Goal: Information Seeking & Learning: Learn about a topic

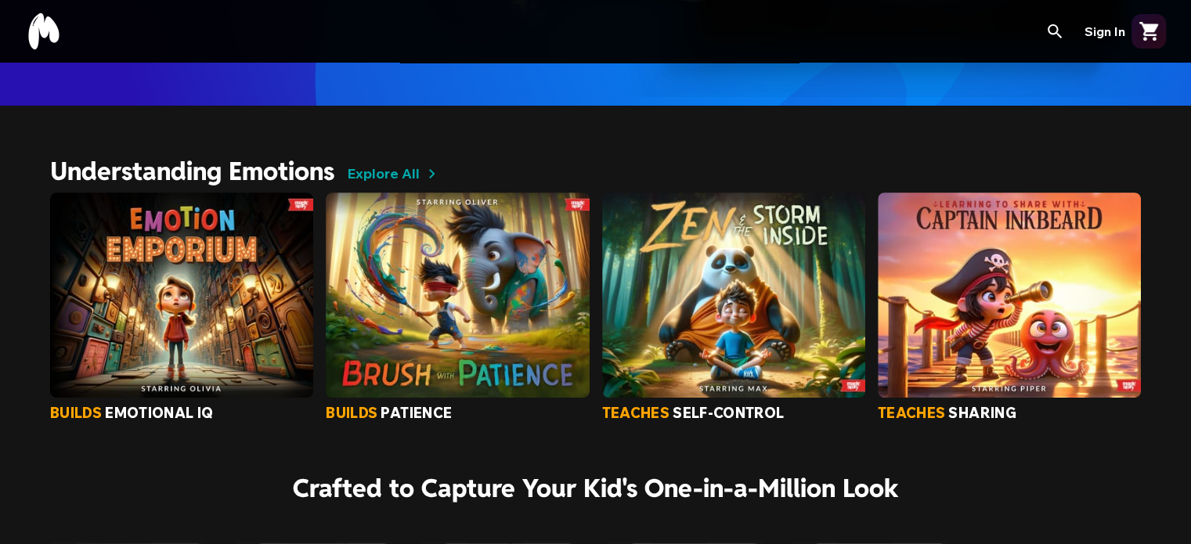
scroll to position [471, 0]
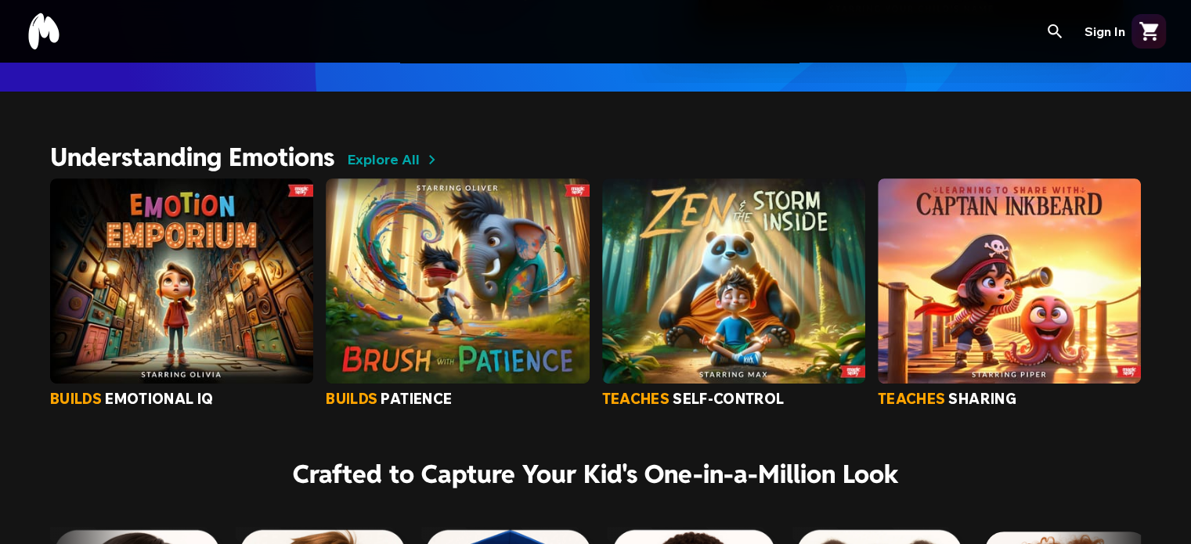
click at [282, 305] on img at bounding box center [181, 280] width 263 height 205
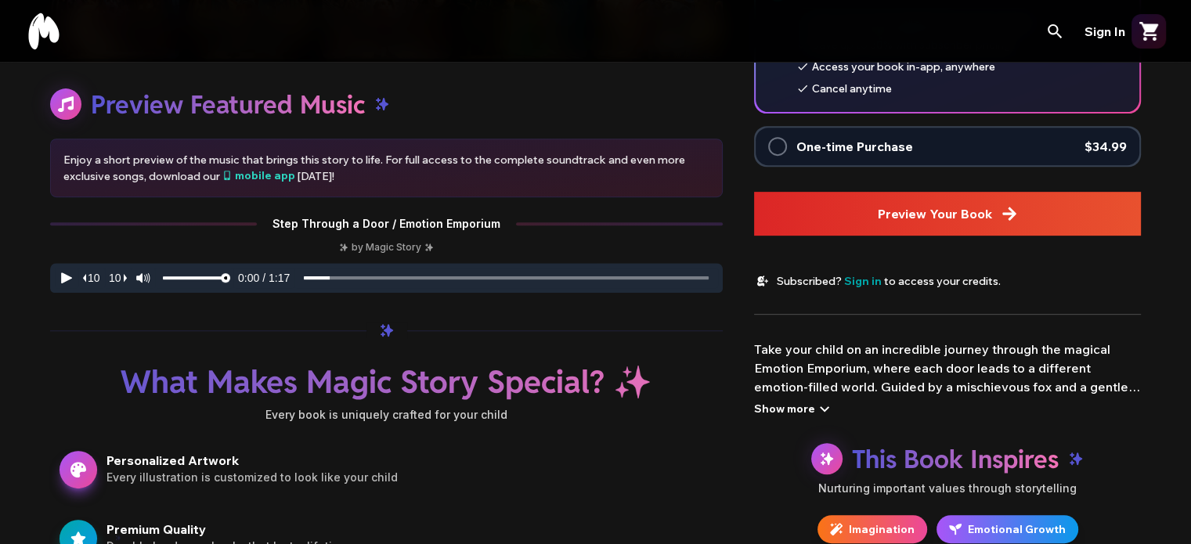
scroll to position [620, 0]
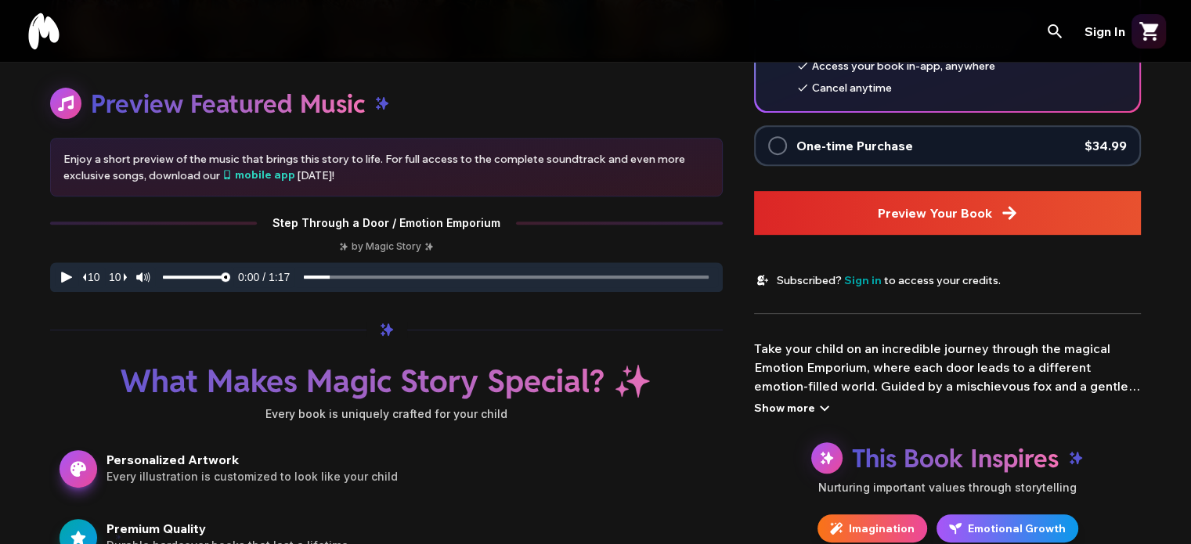
click at [810, 415] on div "Show more" at bounding box center [794, 407] width 80 height 19
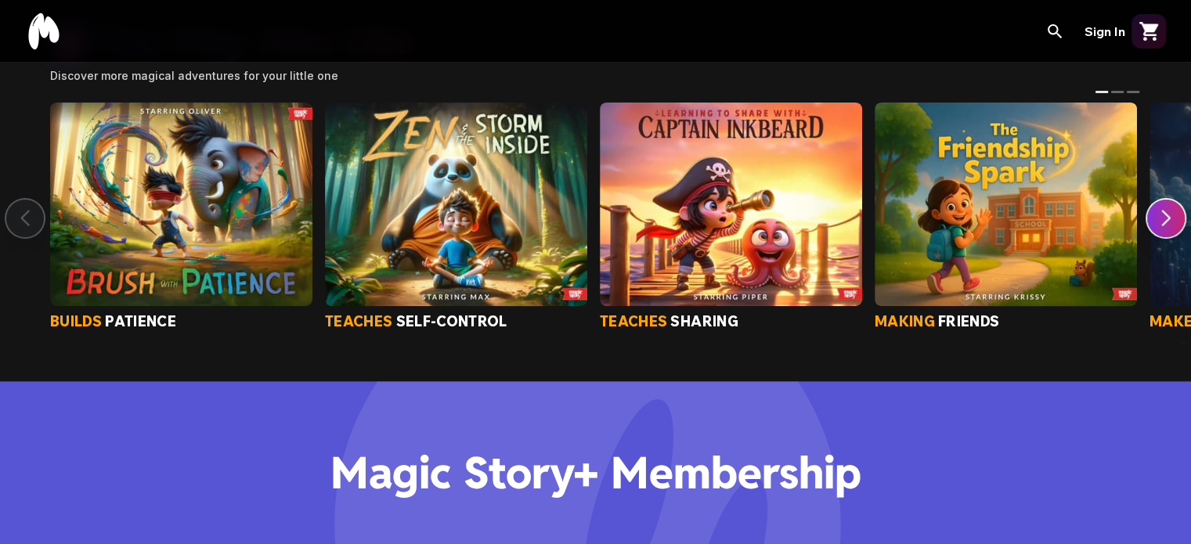
scroll to position [1550, 0]
click at [802, 241] on img at bounding box center [731, 205] width 262 height 204
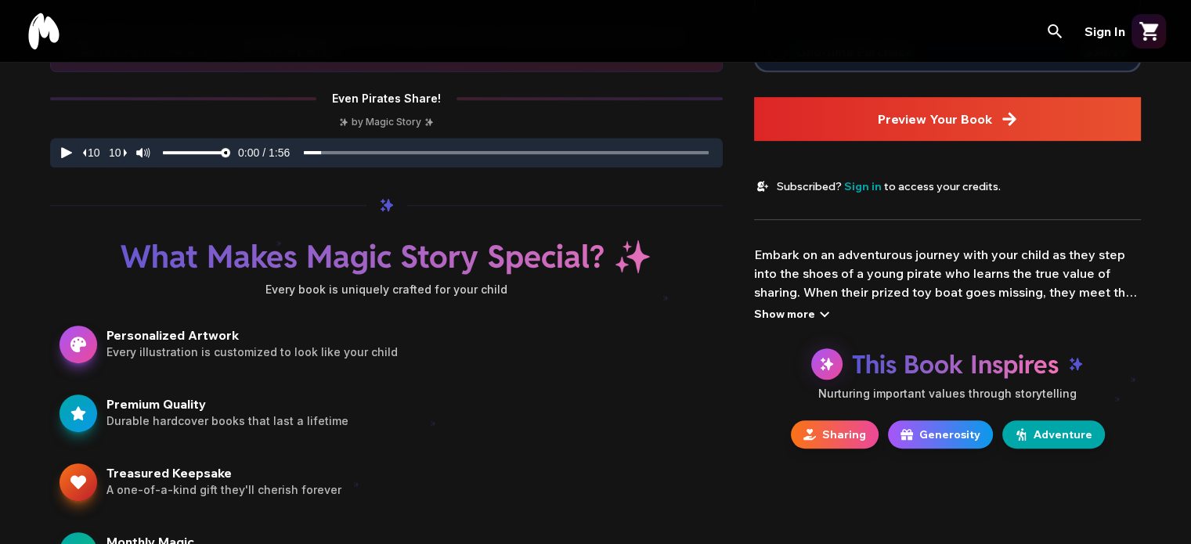
scroll to position [747, 0]
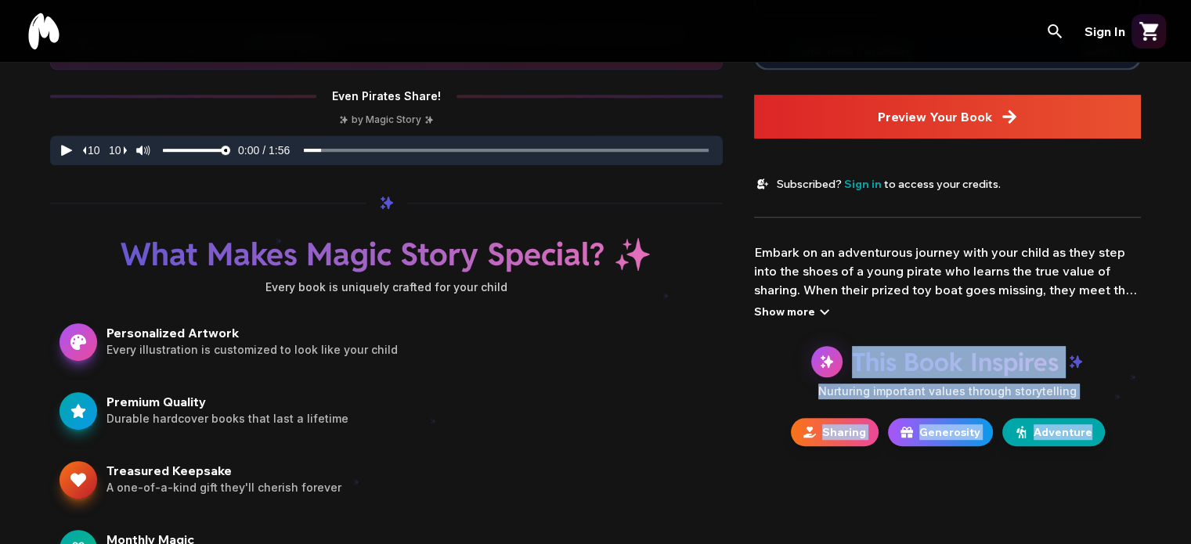
drag, startPoint x: 853, startPoint y: 359, endPoint x: 1108, endPoint y: 438, distance: 266.4
click at [1108, 438] on div "This Book Inspires Nurturing important values through storytelling Sharing Gene…" at bounding box center [947, 396] width 387 height 100
copy div "This Book Inspires Nurturing important values through storytelling Sharing Gene…"
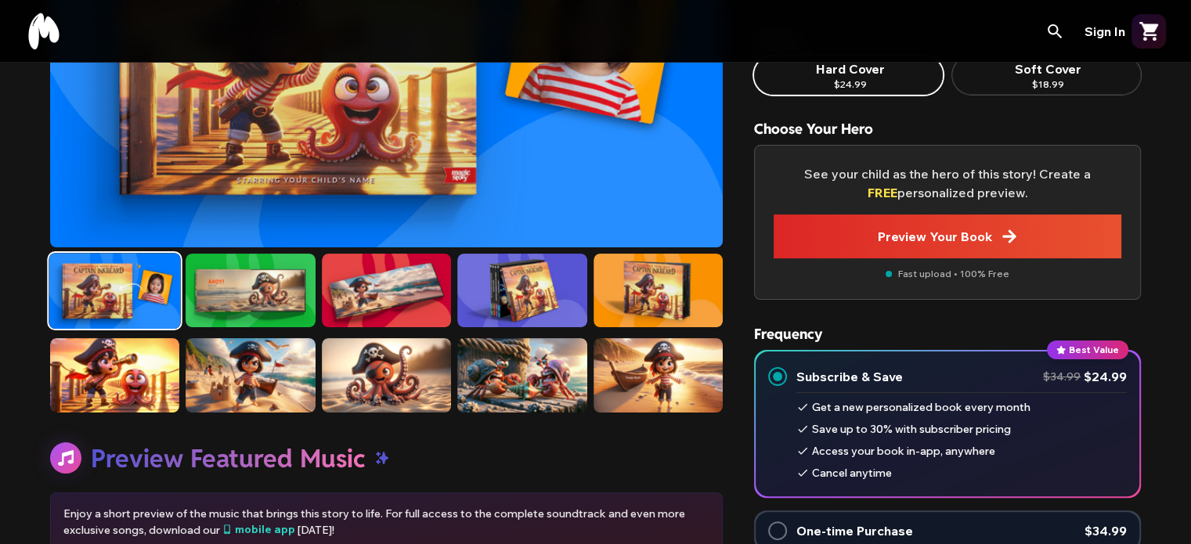
scroll to position [142, 0]
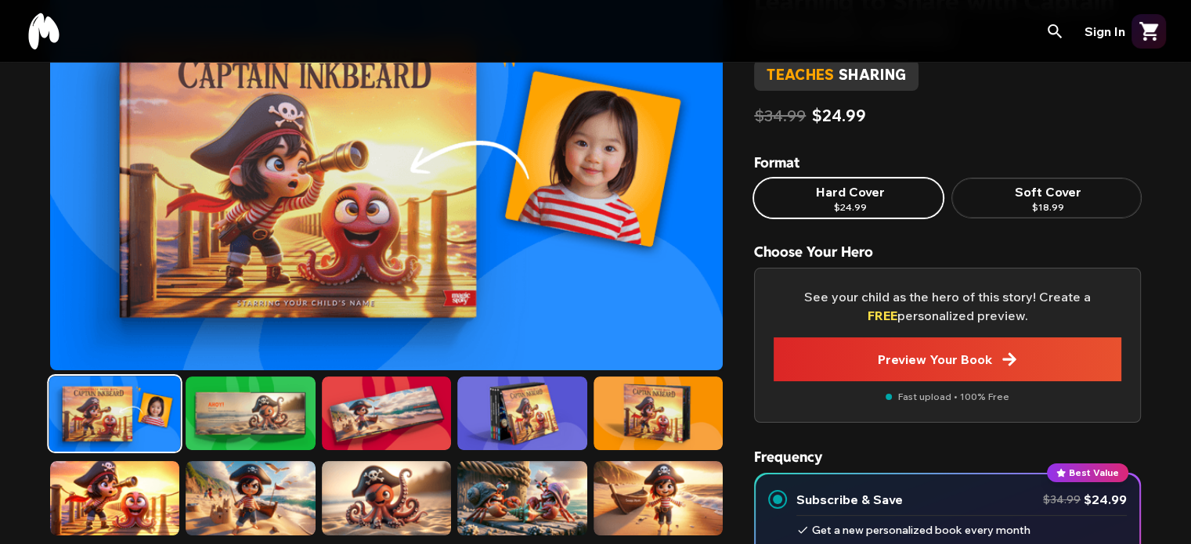
click at [511, 418] on img "Select image 4" at bounding box center [521, 414] width 129 height 74
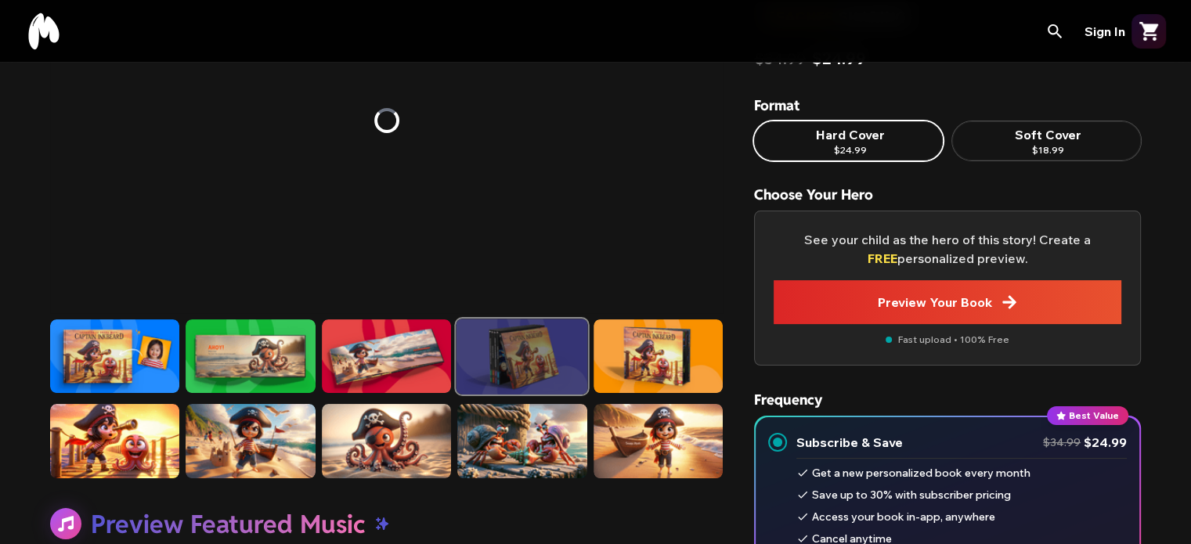
scroll to position [200, 0]
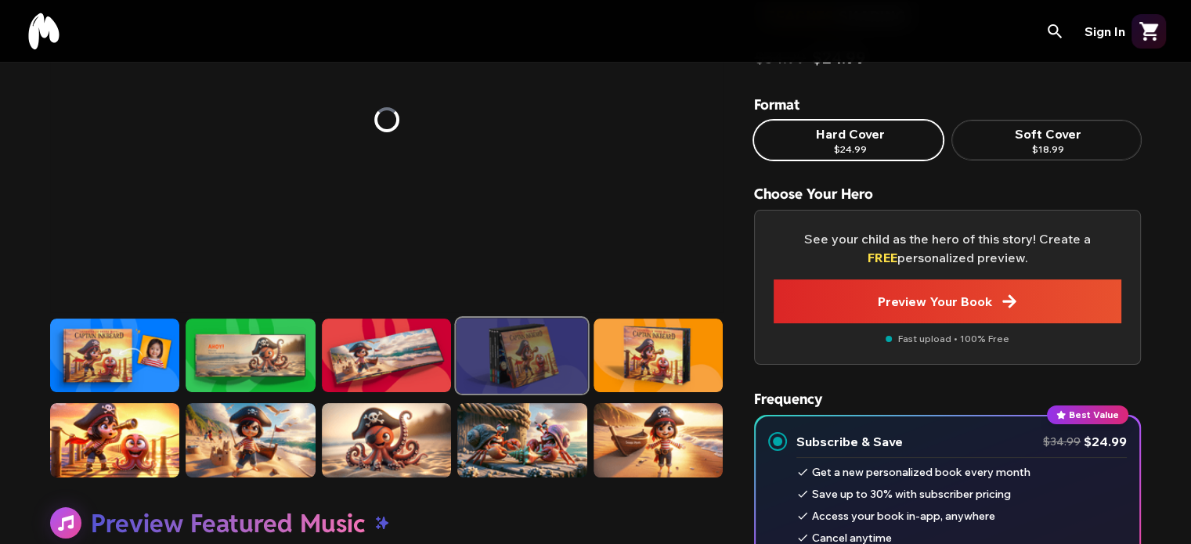
click at [694, 359] on img "Select image 5" at bounding box center [657, 356] width 129 height 74
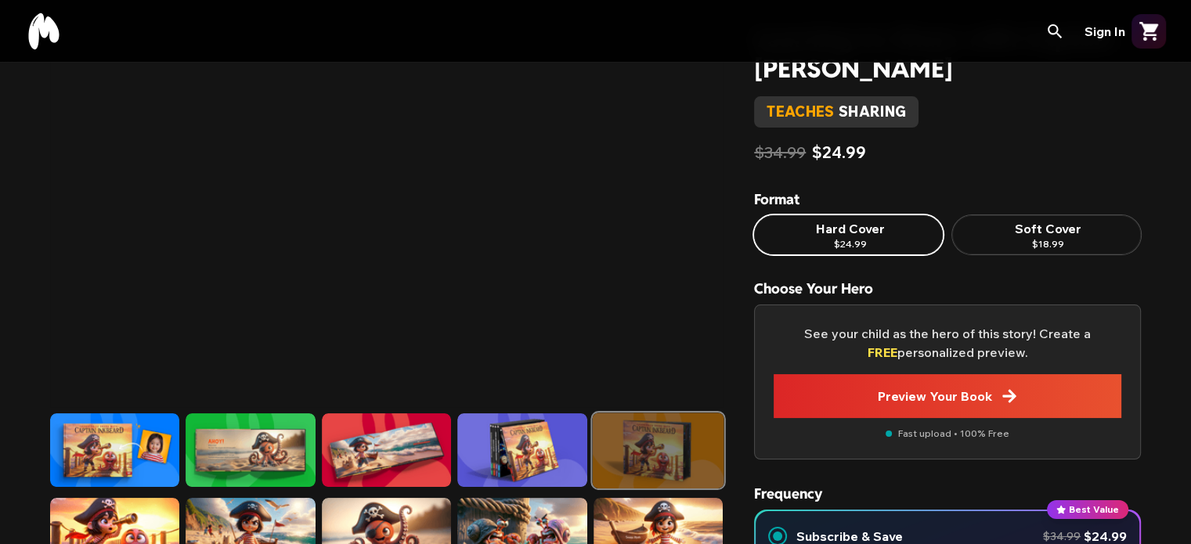
scroll to position [9, 0]
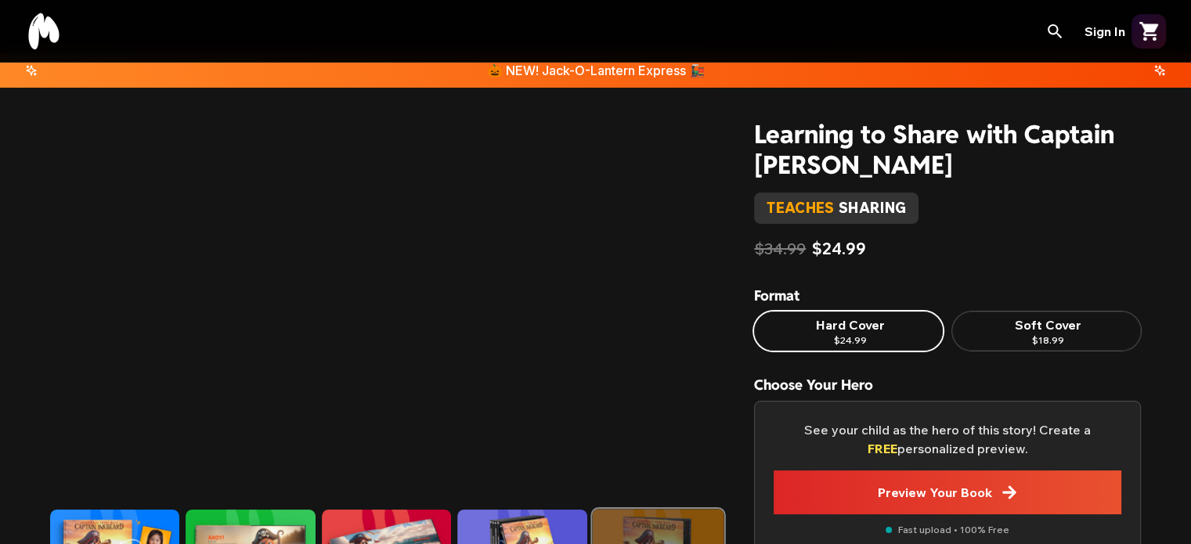
click at [770, 160] on h1 "Learning to Share with Captain [PERSON_NAME]" at bounding box center [947, 149] width 387 height 61
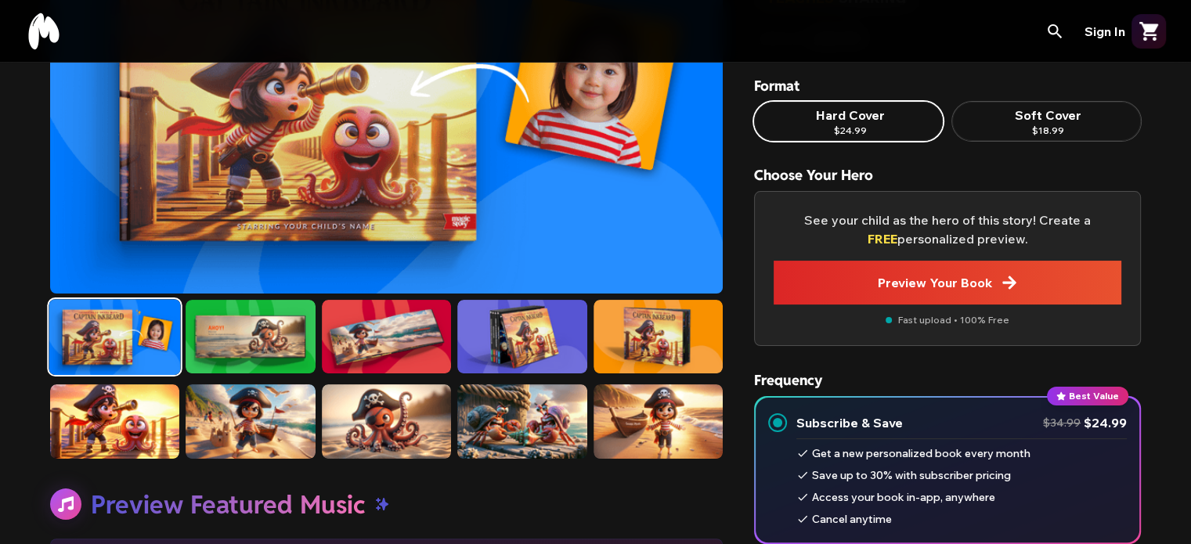
scroll to position [224, 0]
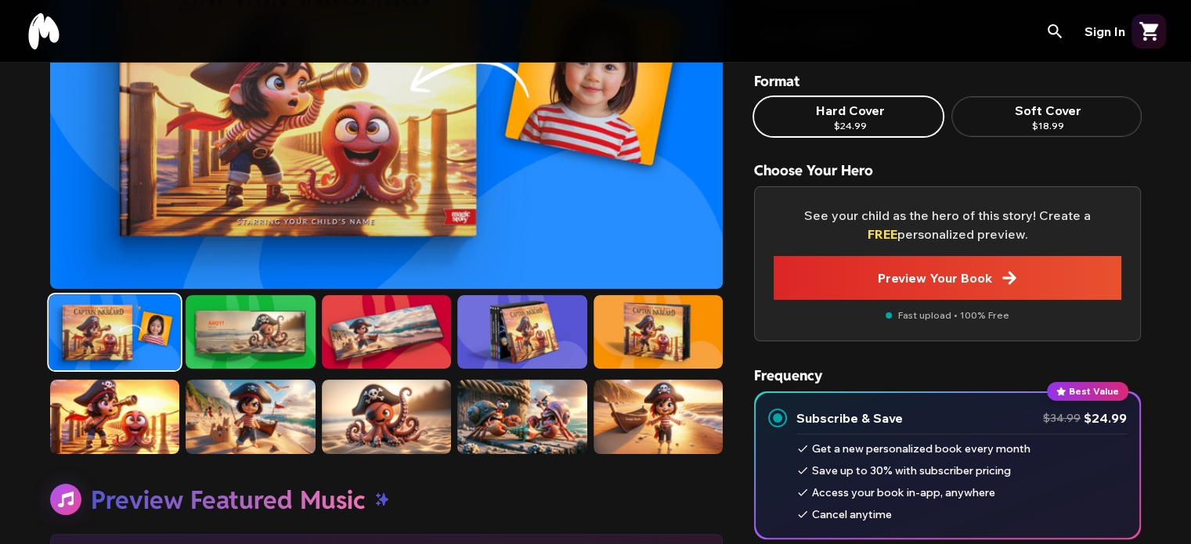
click at [520, 312] on img "Select image 4" at bounding box center [521, 332] width 129 height 74
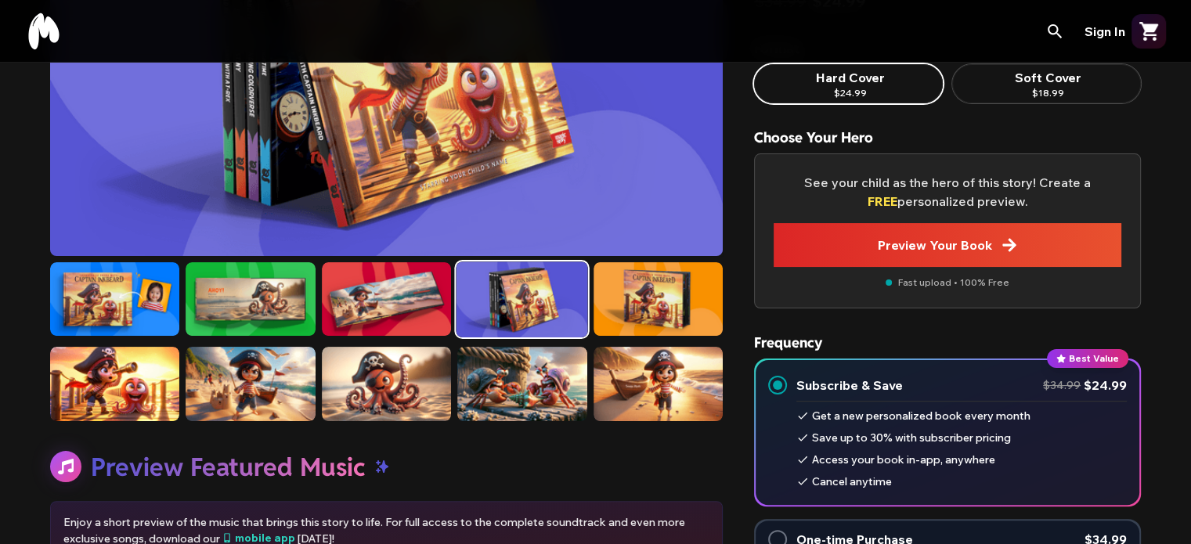
scroll to position [247, 0]
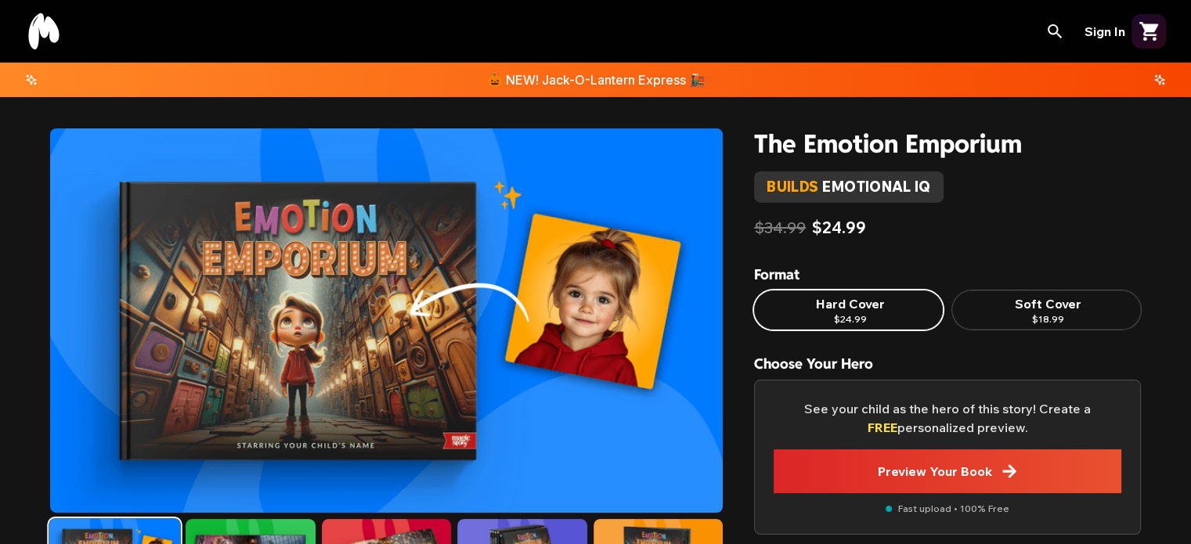
click at [52, 40] on icon at bounding box center [43, 31] width 31 height 36
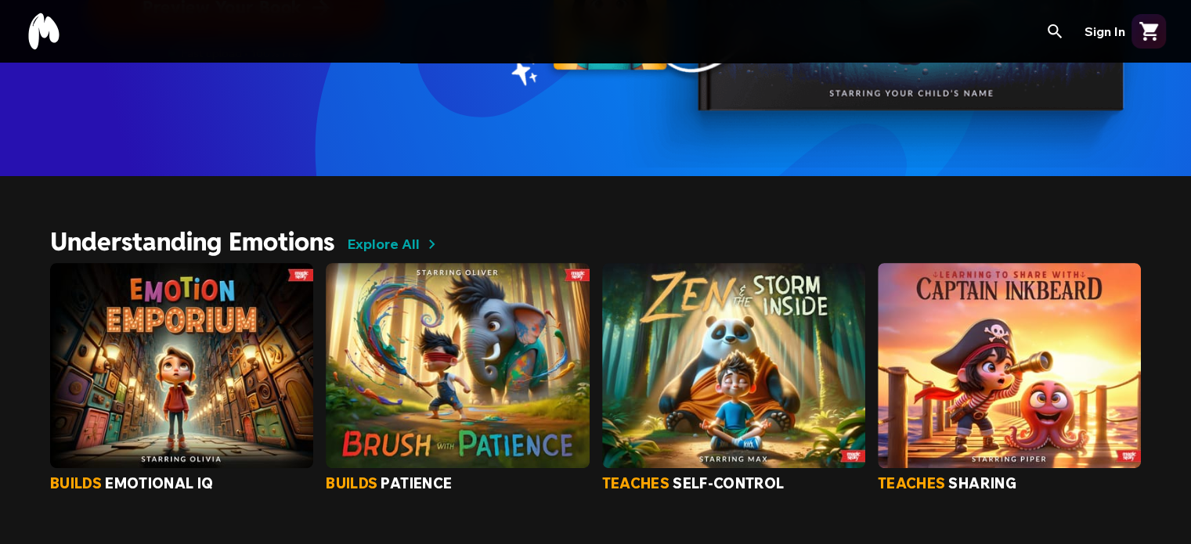
scroll to position [398, 0]
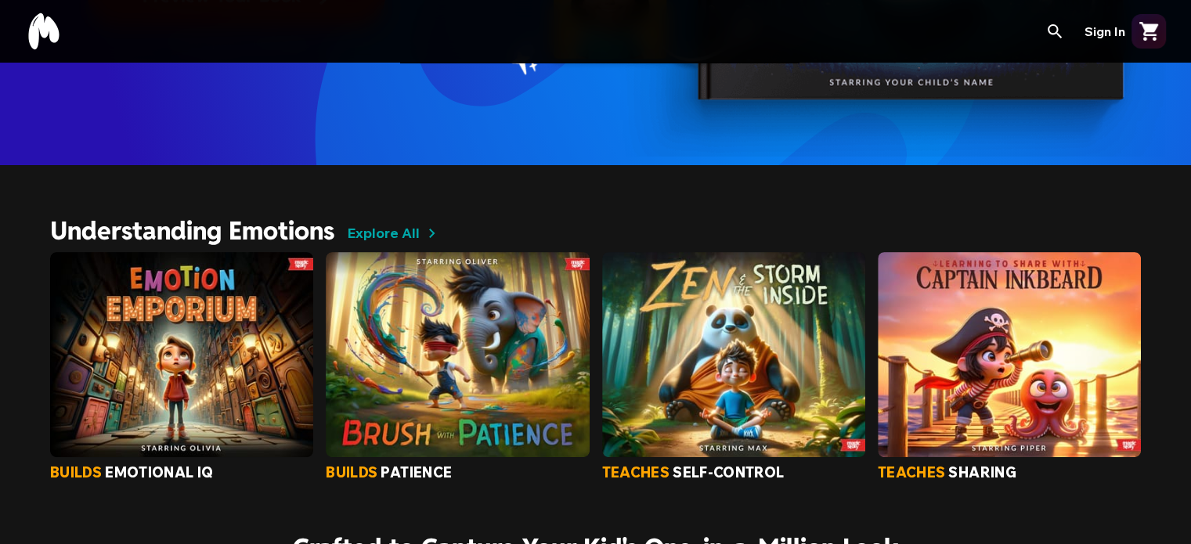
click at [398, 225] on span "Explore All" at bounding box center [383, 233] width 73 height 22
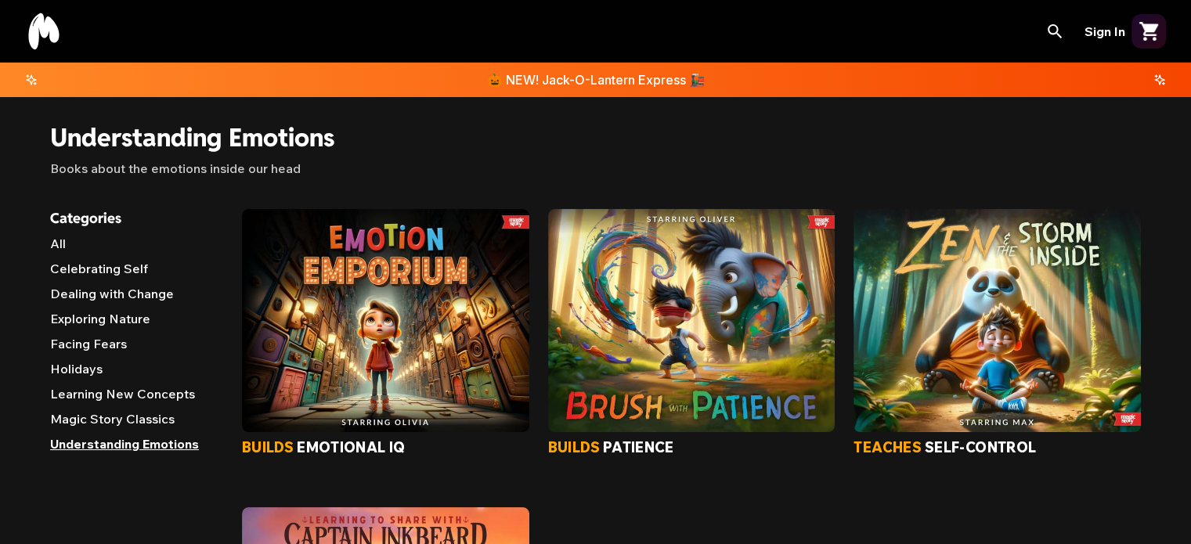
click at [69, 245] on li "All" at bounding box center [133, 246] width 167 height 25
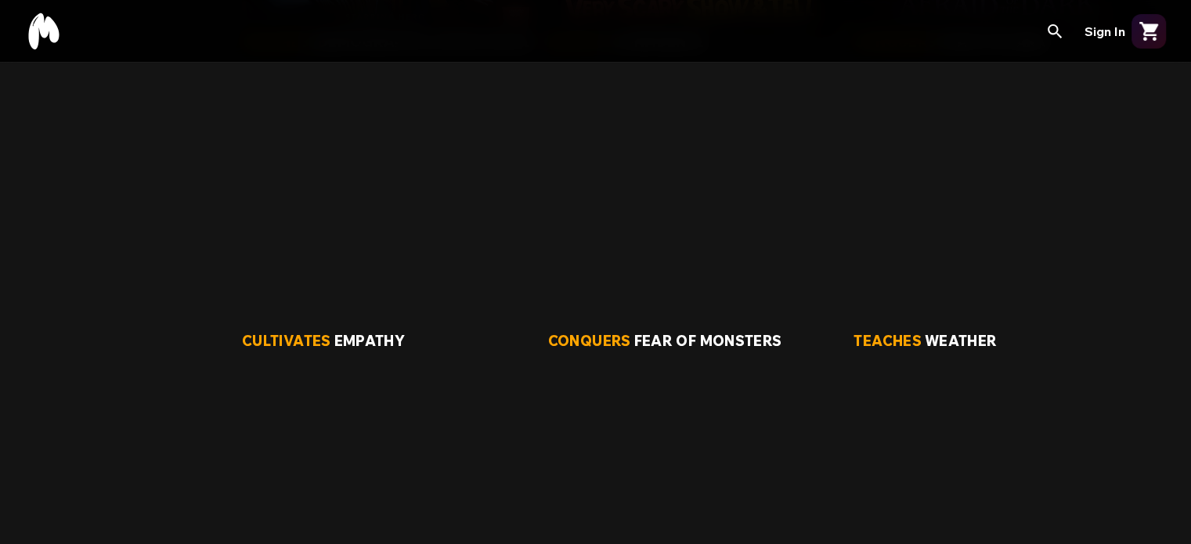
scroll to position [1334, 0]
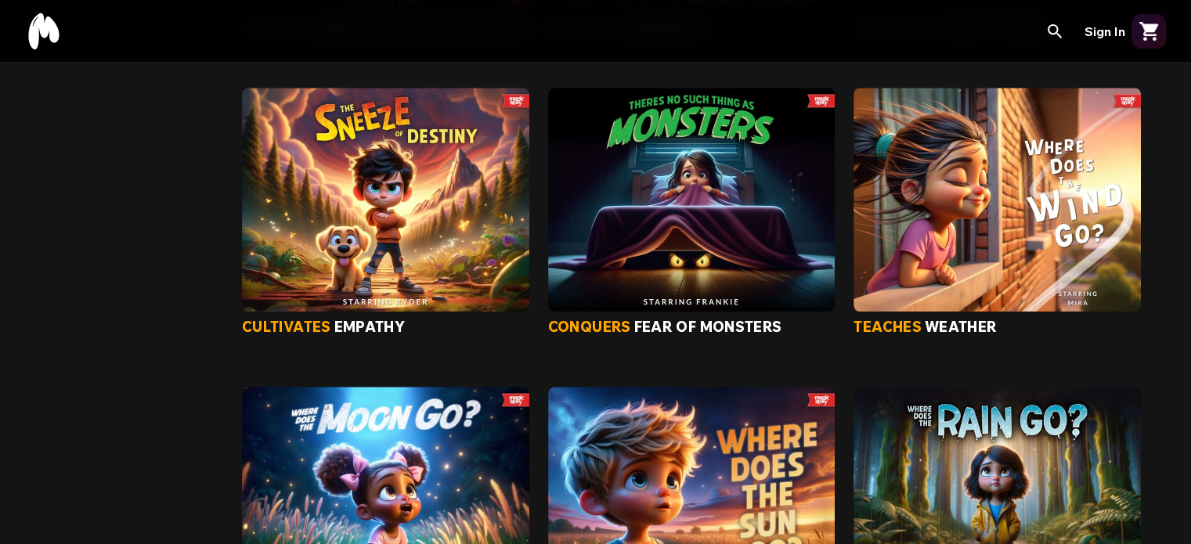
click at [726, 261] on img "Book There's No Such Thing As Monsters" at bounding box center [691, 199] width 287 height 223
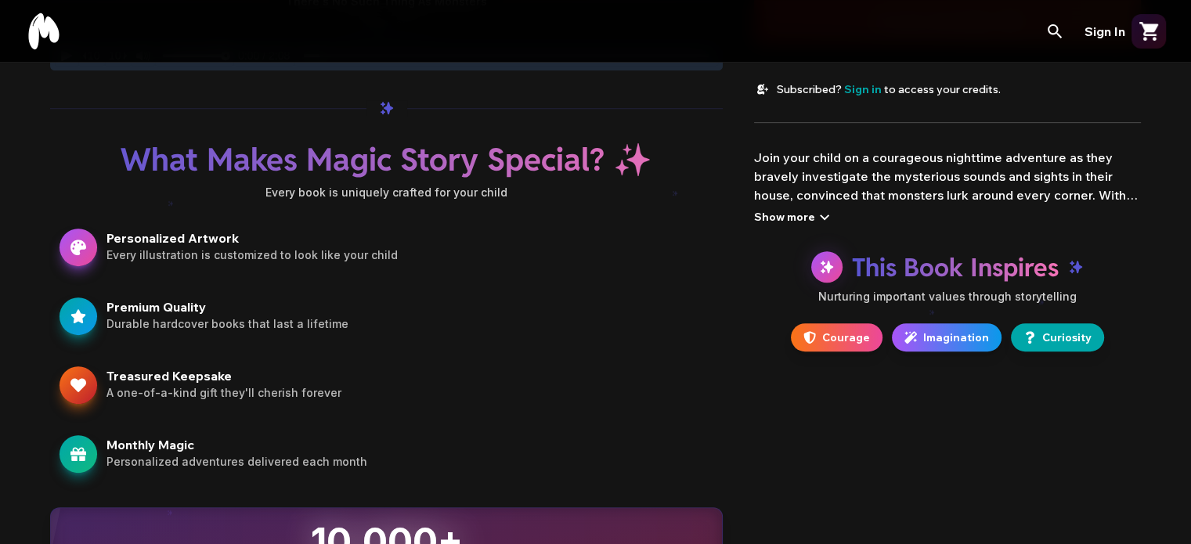
scroll to position [838, 0]
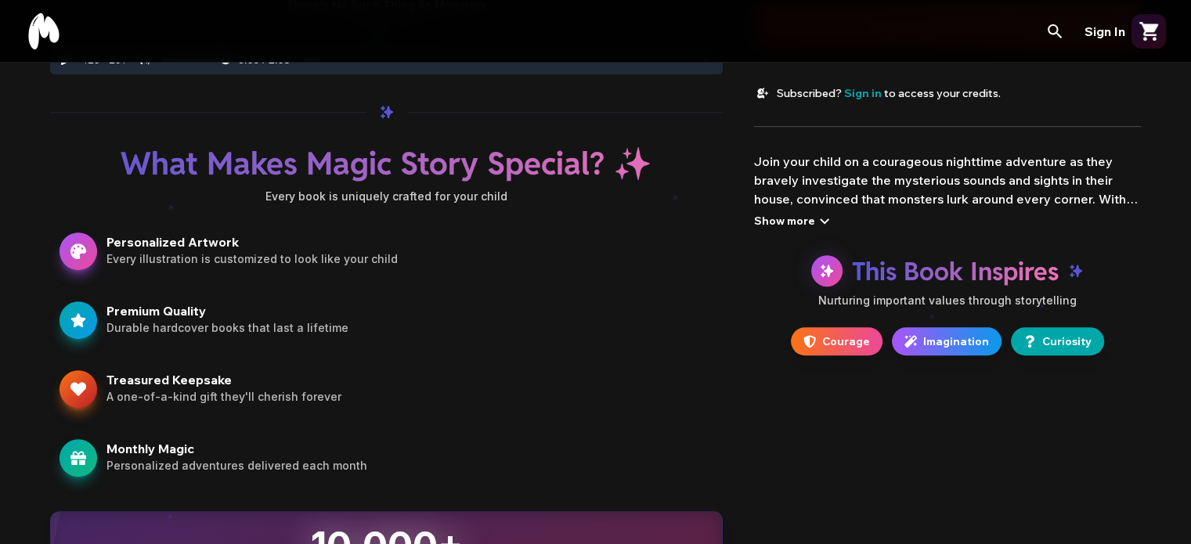
click at [776, 225] on div "Show more" at bounding box center [794, 220] width 80 height 19
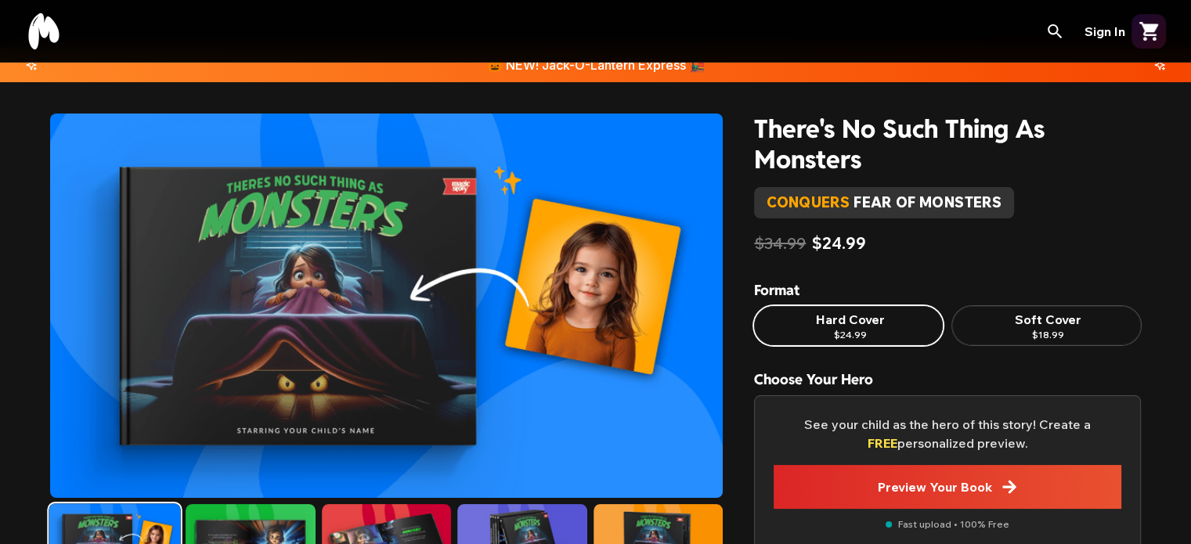
scroll to position [10, 0]
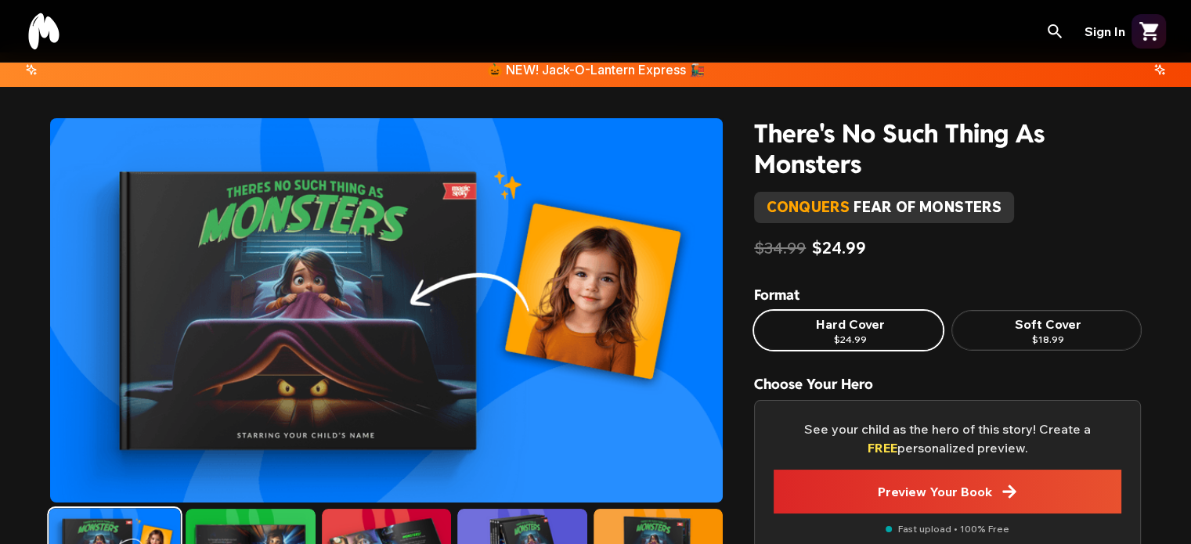
click at [50, 22] on icon at bounding box center [43, 31] width 31 height 36
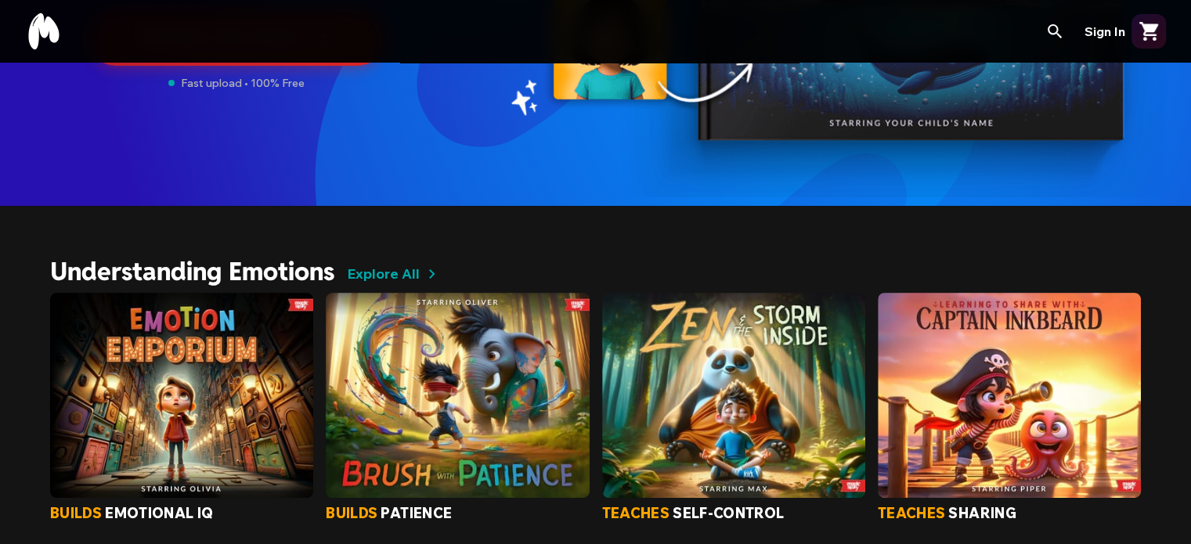
scroll to position [479, 0]
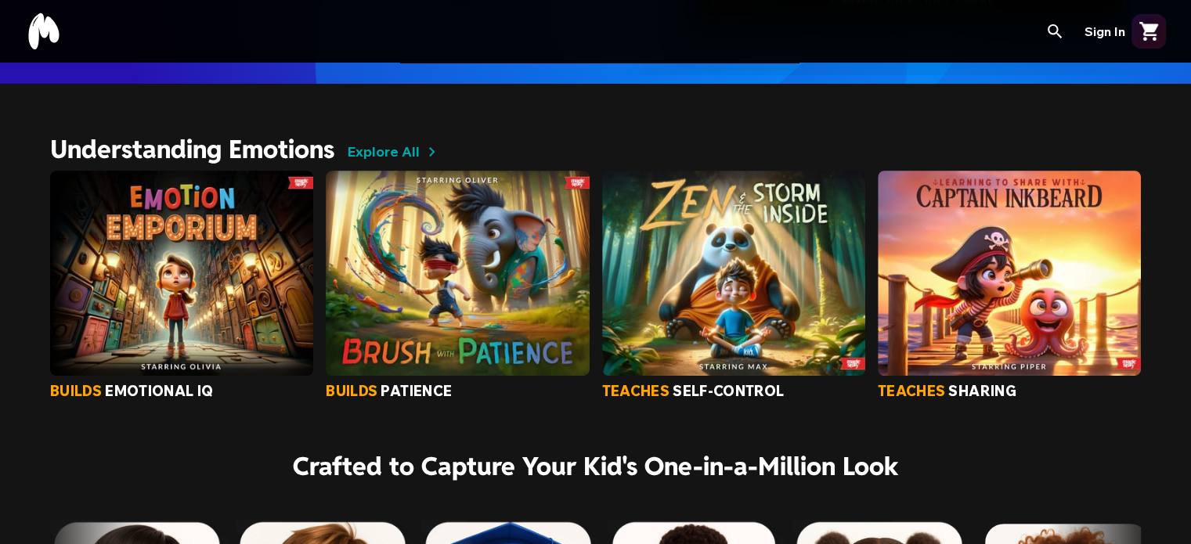
click at [368, 149] on span "Explore All" at bounding box center [383, 152] width 73 height 22
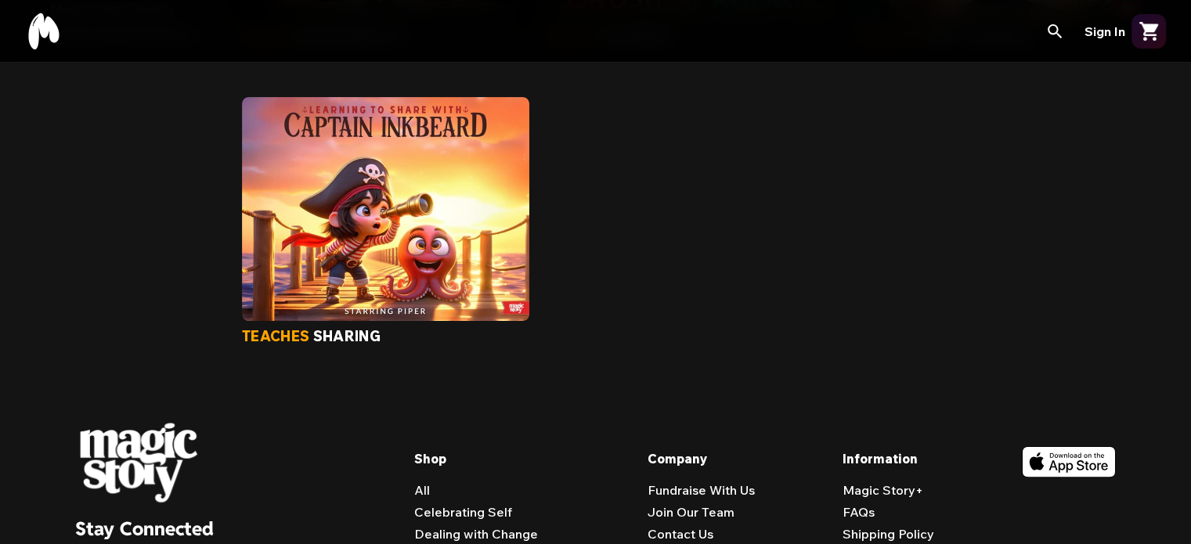
scroll to position [409, 0]
click at [665, 214] on div "builds emotional iq builds patience teaches self-control teaches sharing" at bounding box center [691, 73] width 899 height 547
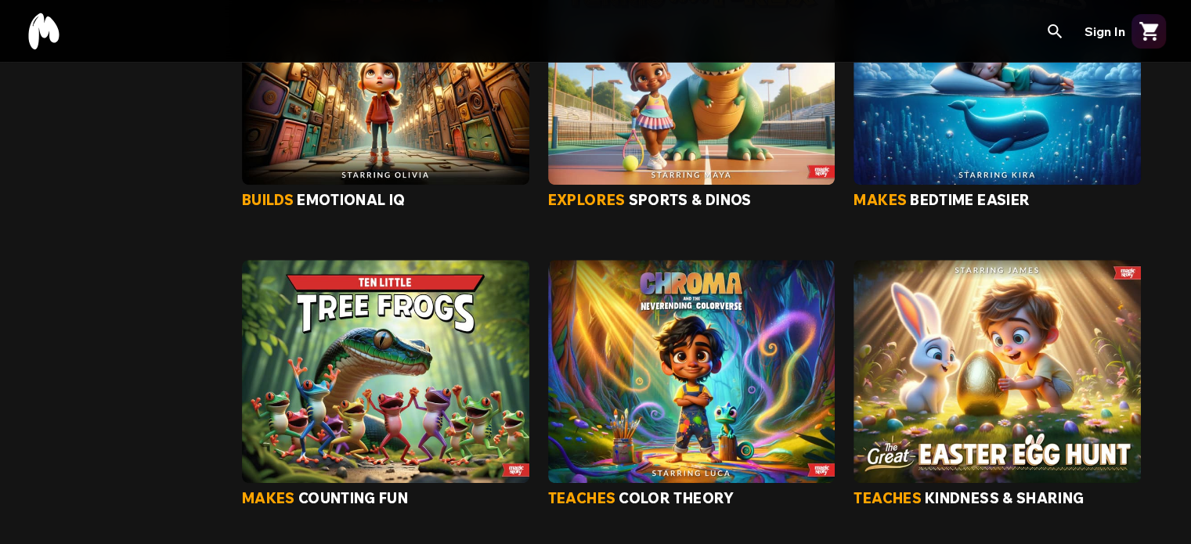
scroll to position [564, 0]
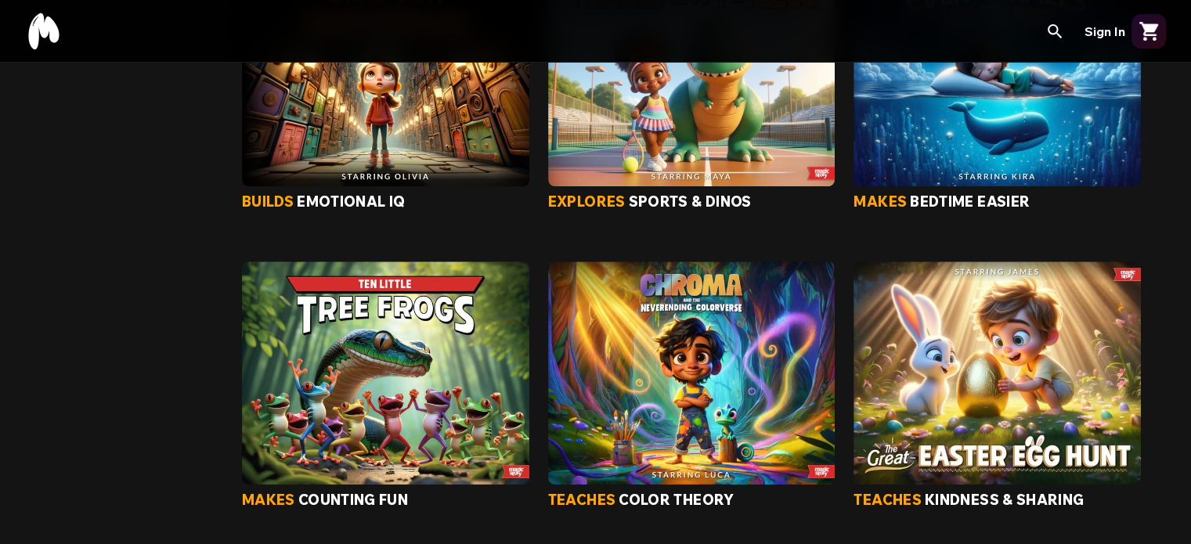
click at [679, 361] on img "Book Chroma & The Neverending Colorverse" at bounding box center [691, 372] width 287 height 223
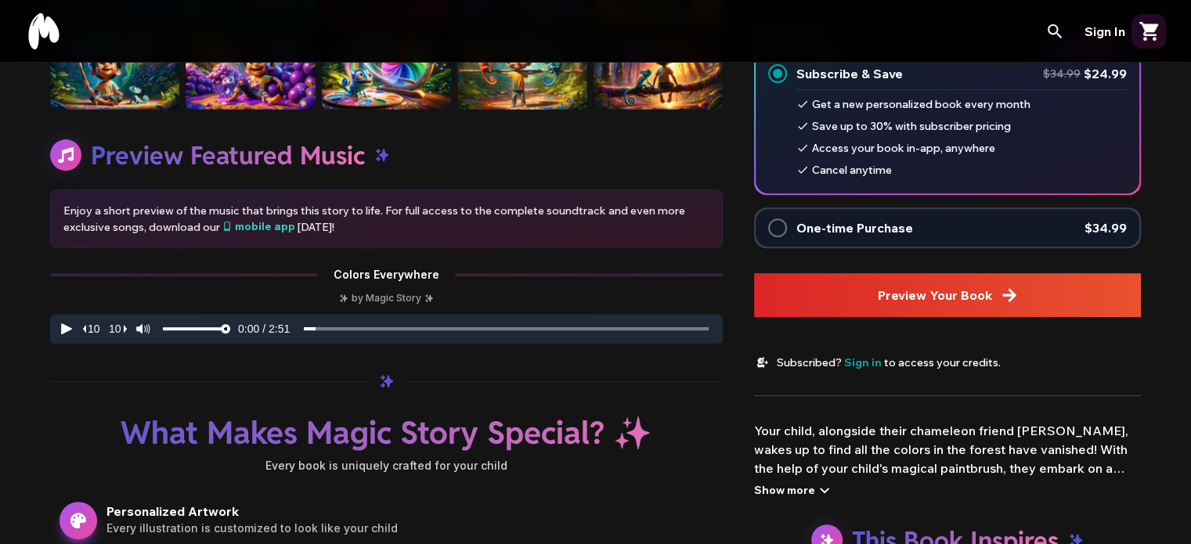
scroll to position [628, 0]
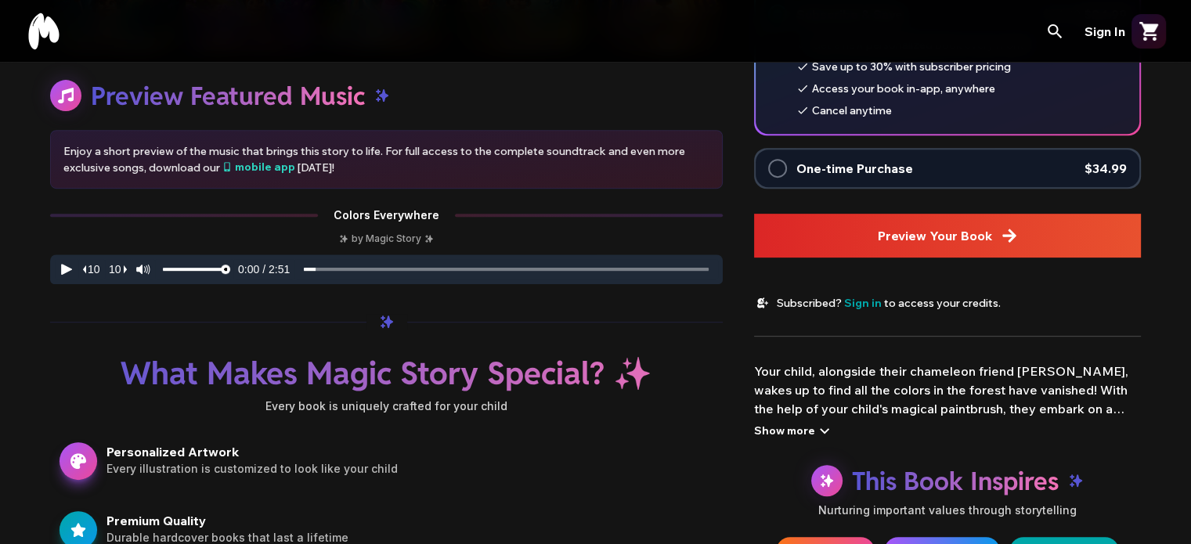
click at [802, 432] on div "Show more" at bounding box center [794, 430] width 80 height 19
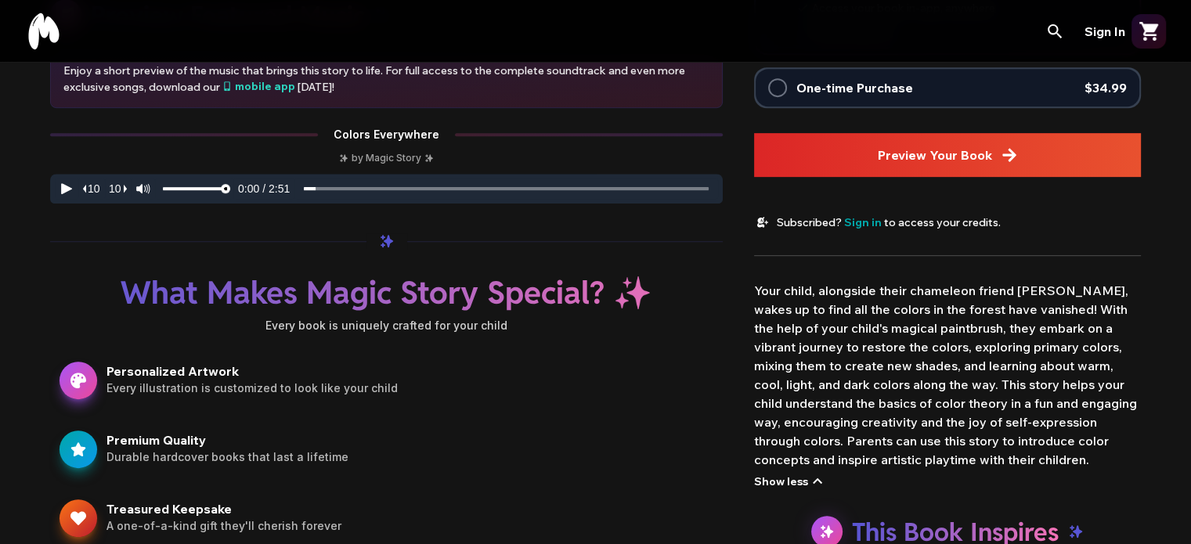
scroll to position [709, 0]
